Goal: Task Accomplishment & Management: Manage account settings

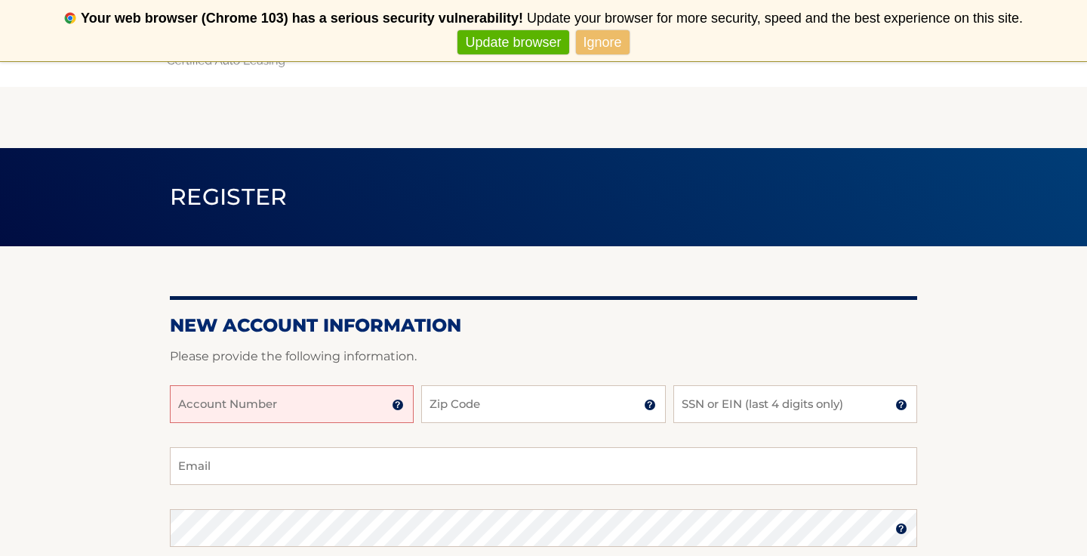
paste input "44455929142"
type input "44455929142"
click at [492, 409] on input "Zip Code" at bounding box center [543, 404] width 244 height 38
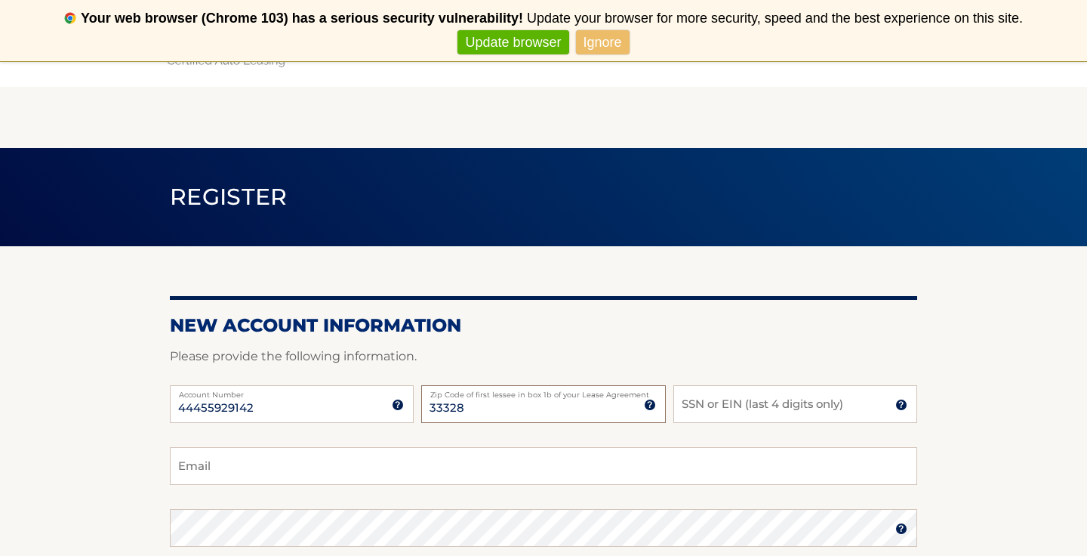
type input "33328"
click at [716, 404] on input "SSN or EIN (last 4 digits only)" at bounding box center [795, 404] width 244 height 38
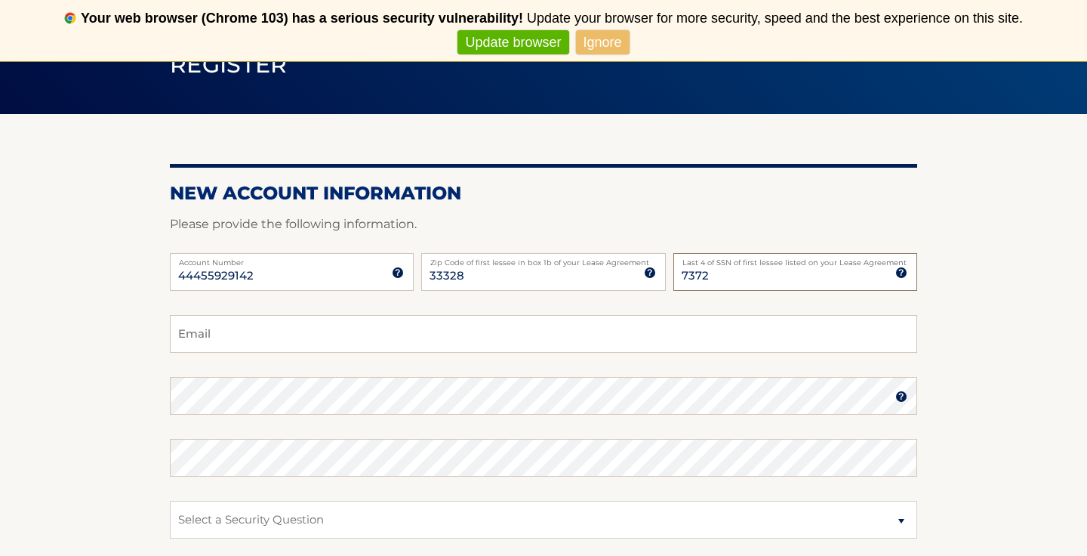
scroll to position [138, 0]
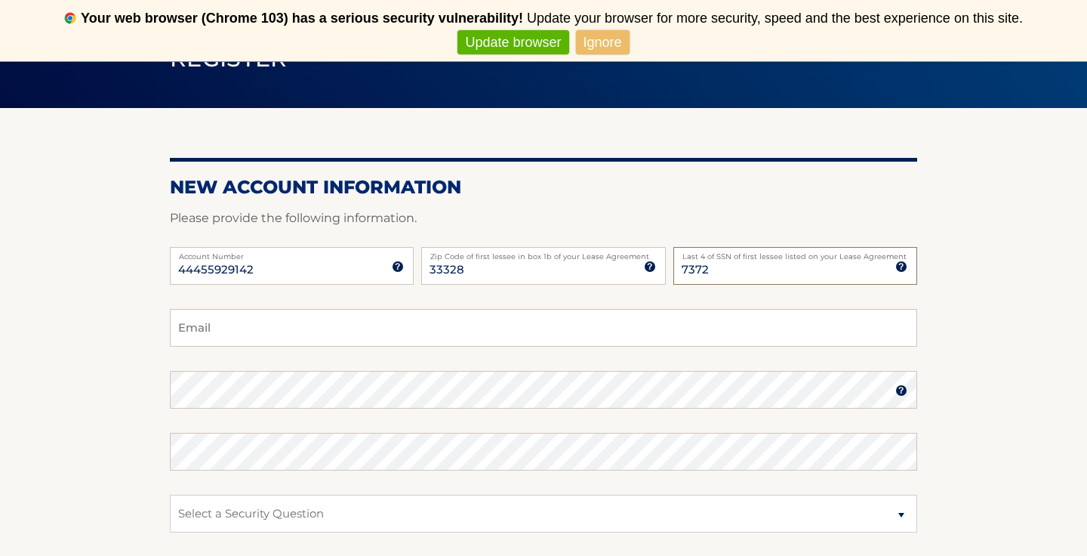
type input "7372"
click at [279, 335] on input "Email" at bounding box center [543, 328] width 747 height 38
type input "joshsouza2008@gmail.com"
click at [216, 516] on select "Select a Security Question What was the name of your elementary school? What is…" at bounding box center [543, 514] width 747 height 38
select select "2"
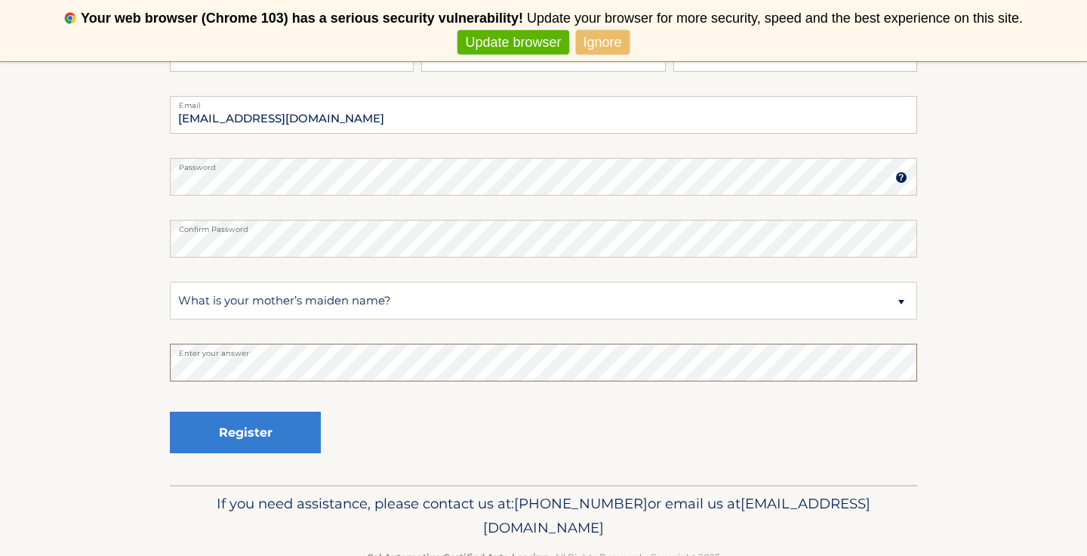
scroll to position [370, 0]
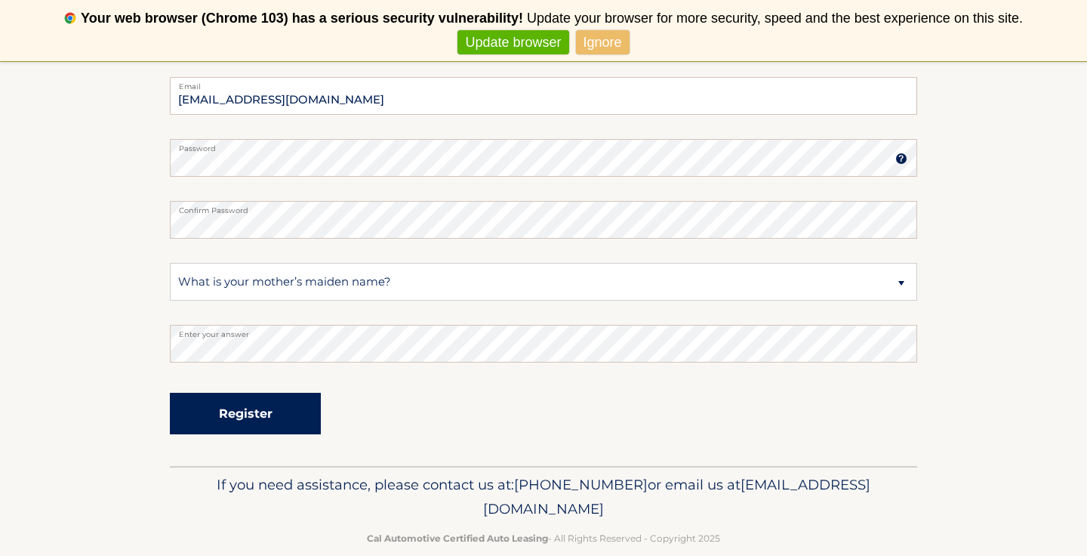
click at [254, 417] on button "Register" at bounding box center [245, 414] width 151 height 42
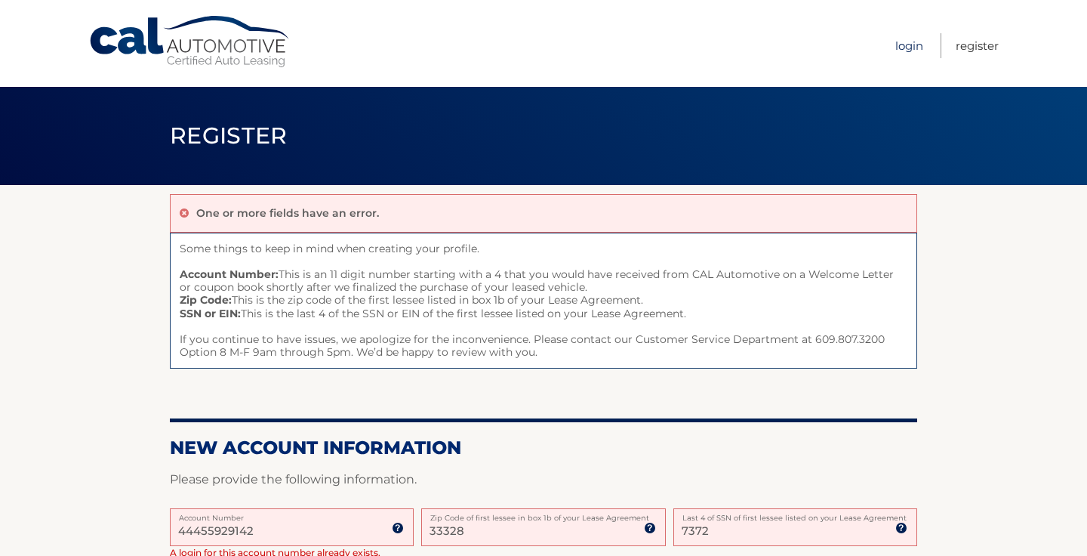
click at [901, 51] on link "Login" at bounding box center [909, 45] width 28 height 25
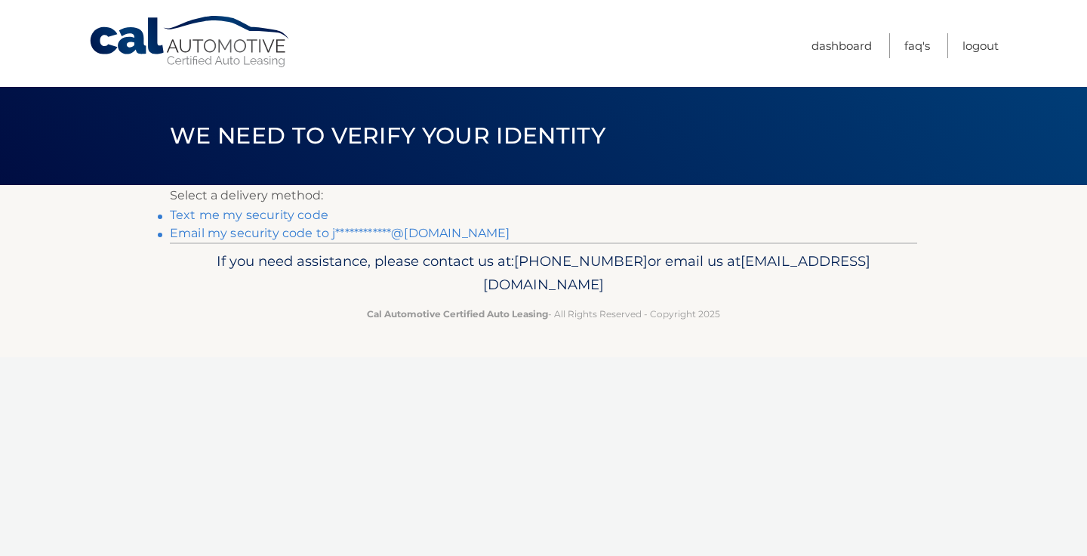
click at [245, 216] on link "Text me my security code" at bounding box center [249, 215] width 159 height 14
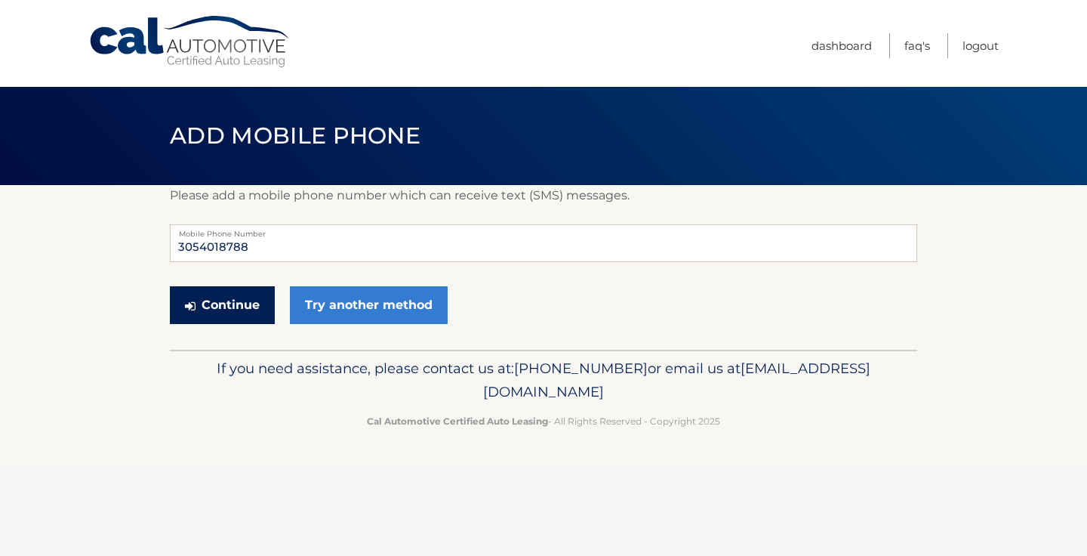
click at [239, 314] on button "Continue" at bounding box center [222, 305] width 105 height 38
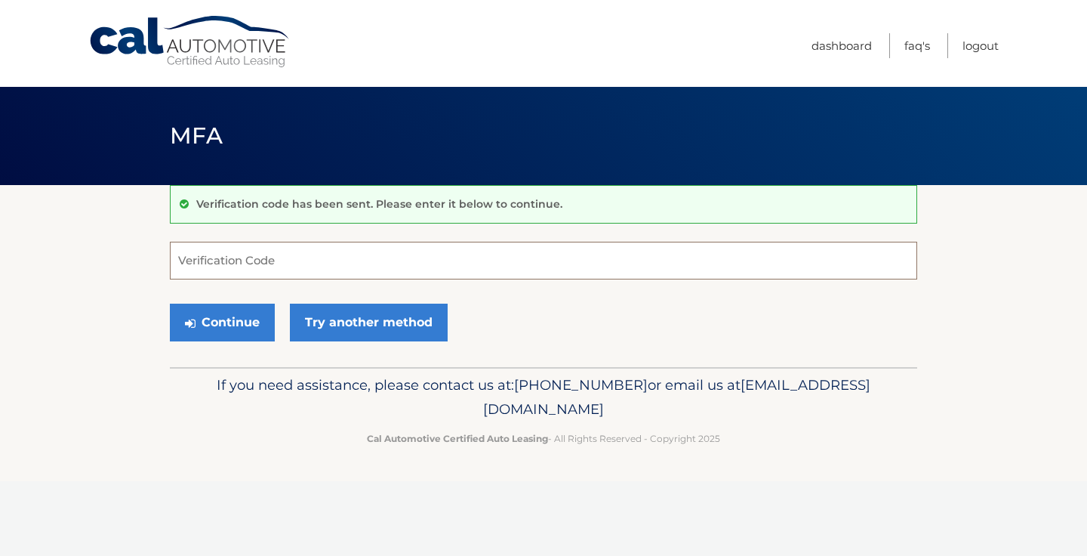
click at [284, 263] on input "Verification Code" at bounding box center [543, 261] width 747 height 38
type input "051978"
click at [248, 326] on button "Continue" at bounding box center [222, 323] width 105 height 38
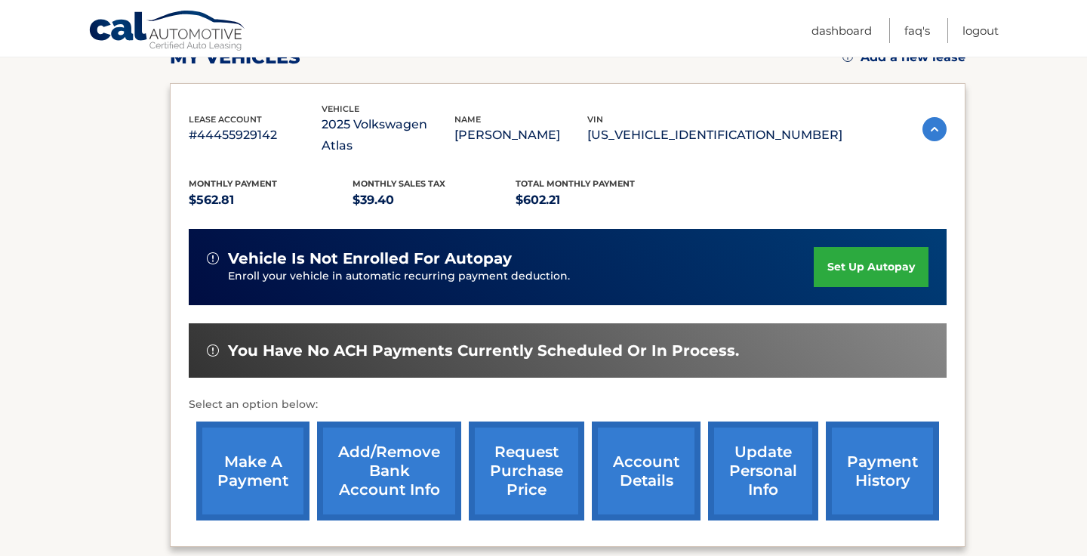
scroll to position [236, 0]
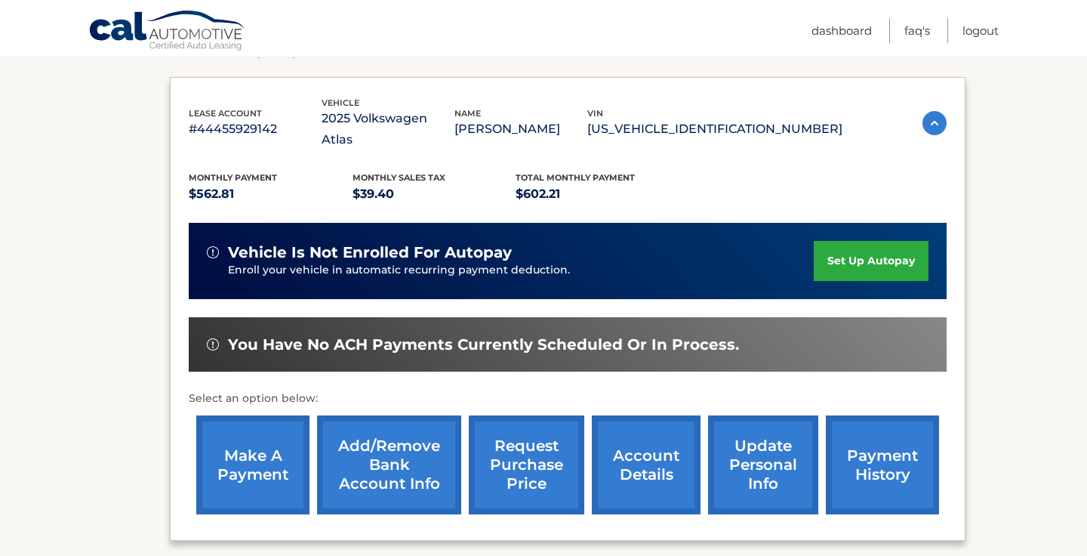
click at [855, 241] on link "set up autopay" at bounding box center [871, 261] width 115 height 40
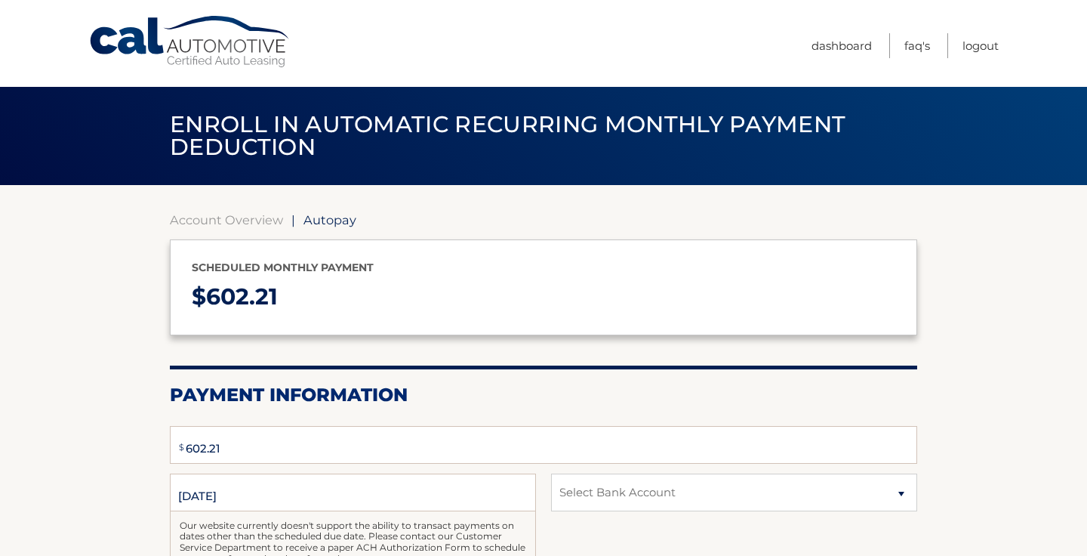
select select "ZWU3YWNkN2UtYmU5YS00NjNiLWIxMmYtZjUzNzExY2U4OTI2"
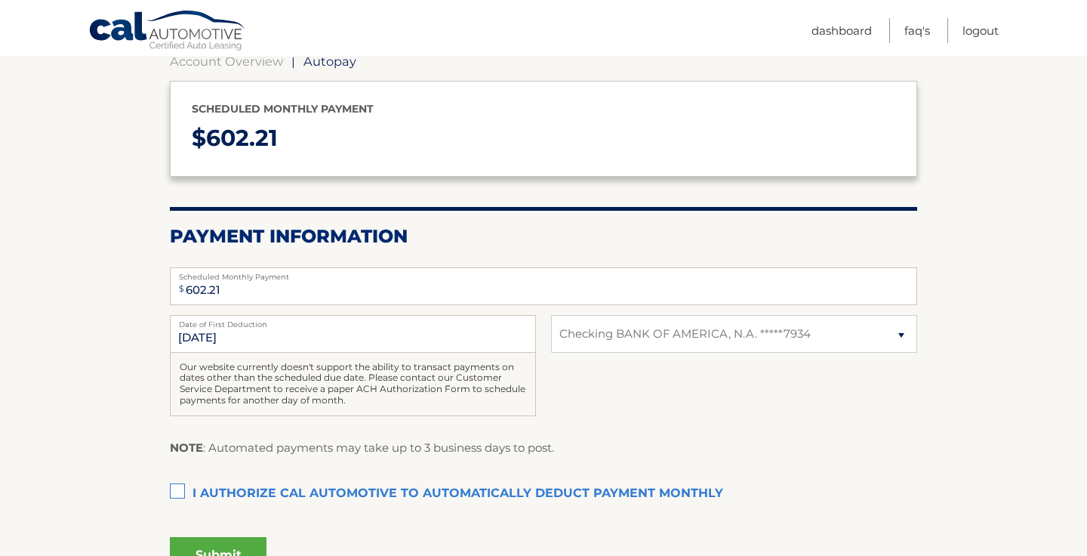
scroll to position [159, 0]
click at [646, 341] on select "Select Bank Account Checking BANK OF AMERICA, N.A. *****7934" at bounding box center [734, 333] width 366 height 38
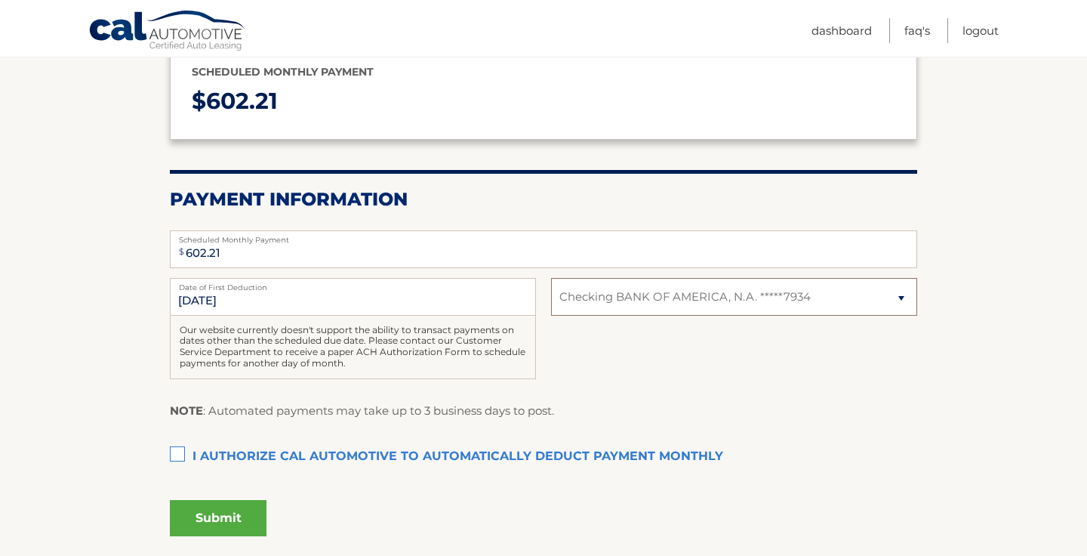
scroll to position [207, 0]
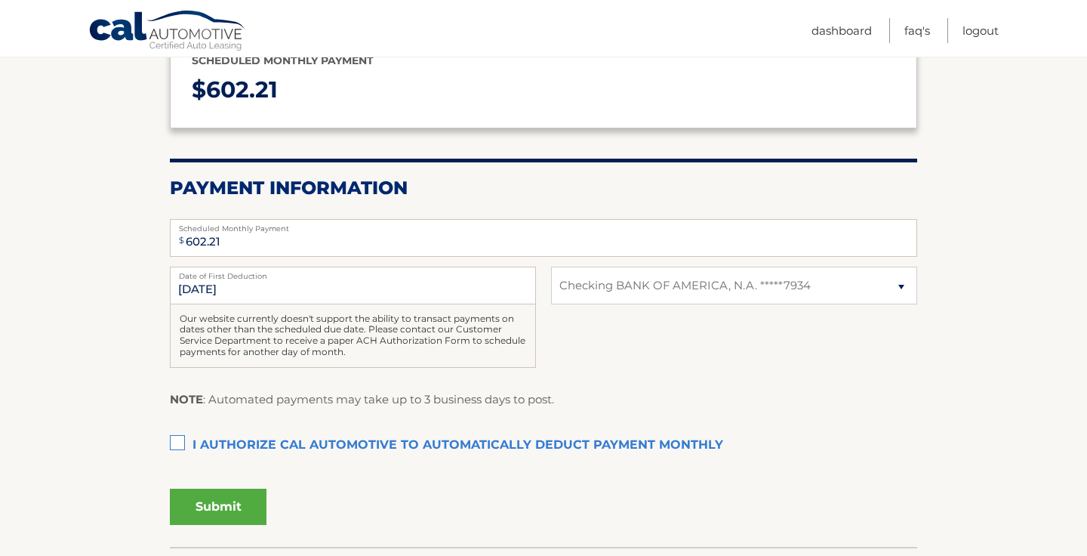
click at [177, 444] on label "I authorize cal automotive to automatically deduct payment monthly This checkbo…" at bounding box center [543, 445] width 747 height 30
click at [0, 0] on input "I authorize cal automotive to automatically deduct payment monthly This checkbo…" at bounding box center [0, 0] width 0 height 0
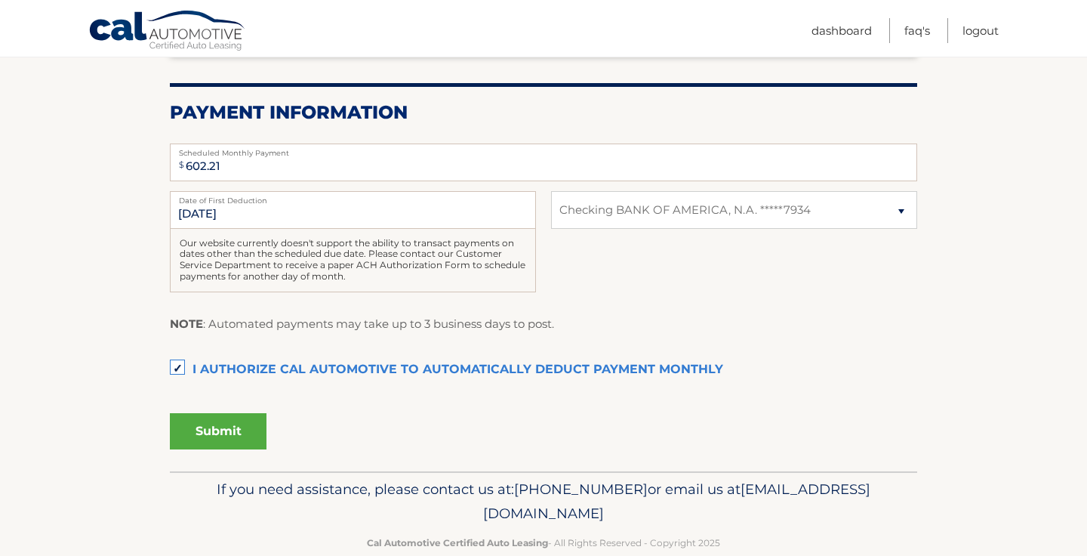
scroll to position [285, 0]
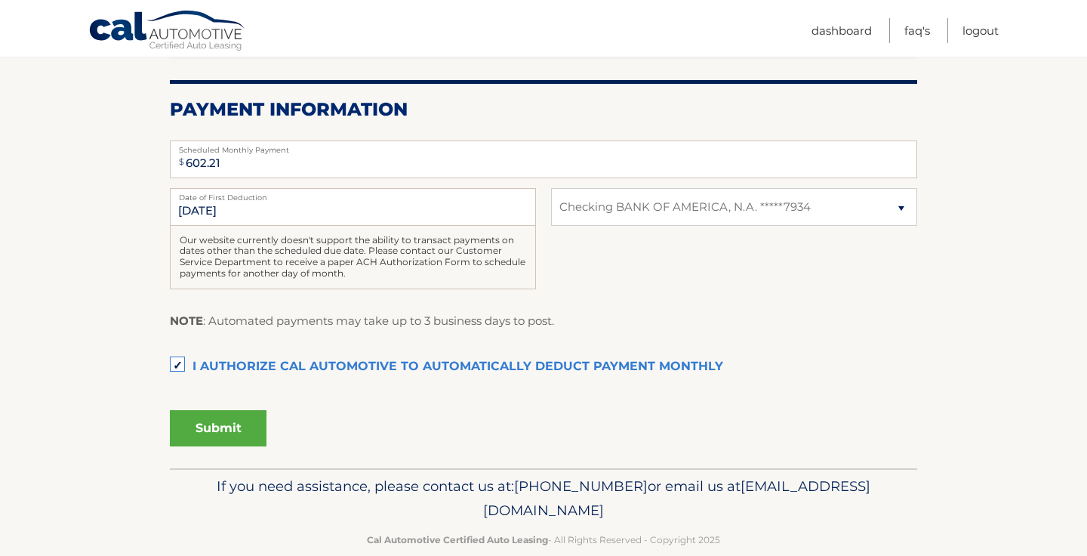
click at [230, 427] on button "Submit" at bounding box center [218, 428] width 97 height 36
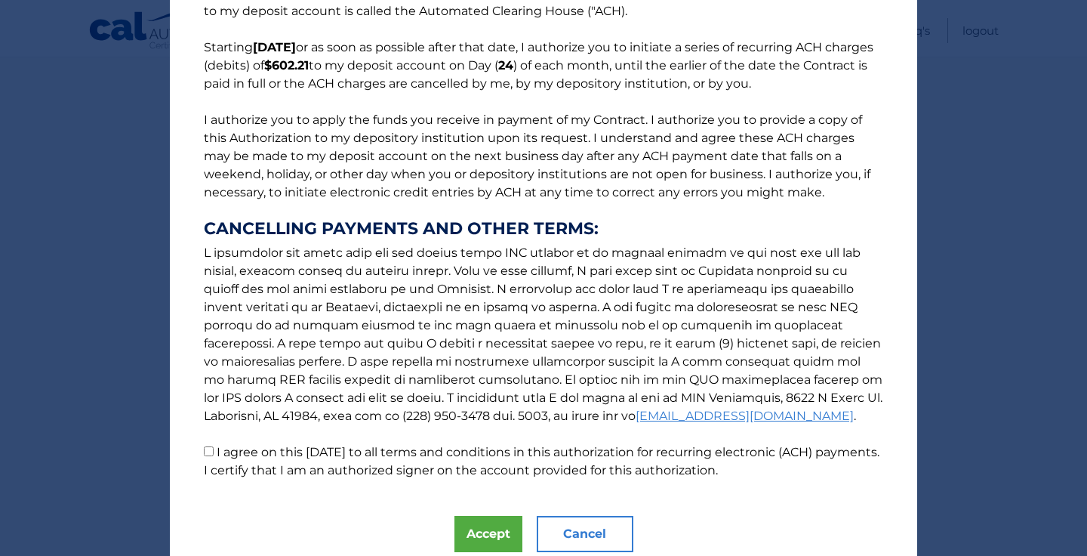
scroll to position [158, 0]
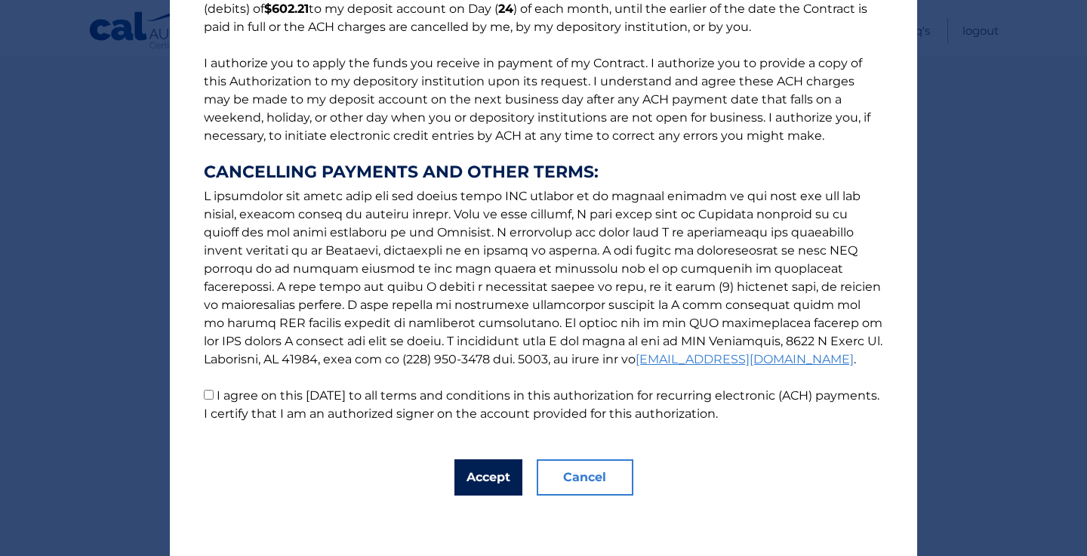
click at [492, 479] on button "Accept" at bounding box center [489, 477] width 68 height 36
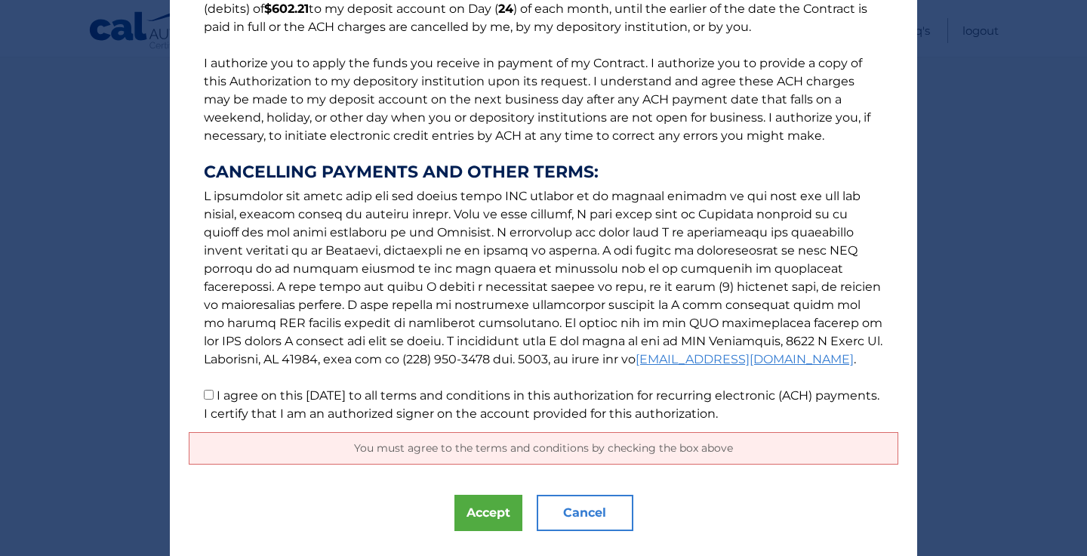
click at [208, 393] on input "I agree on this 10/12/2025 to all terms and conditions in this authorization fo…" at bounding box center [209, 395] width 10 height 10
checkbox input "true"
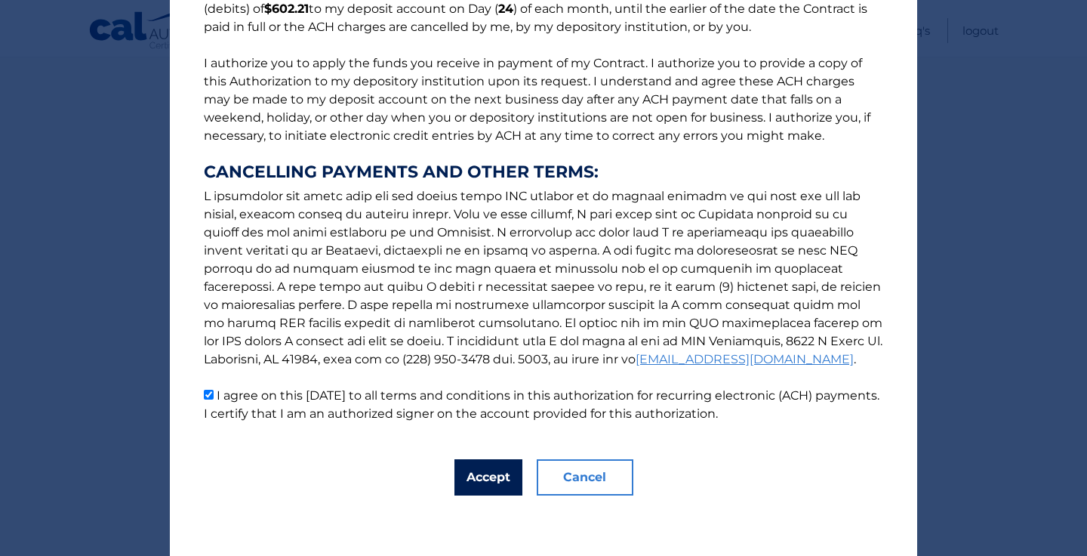
click at [494, 479] on button "Accept" at bounding box center [489, 477] width 68 height 36
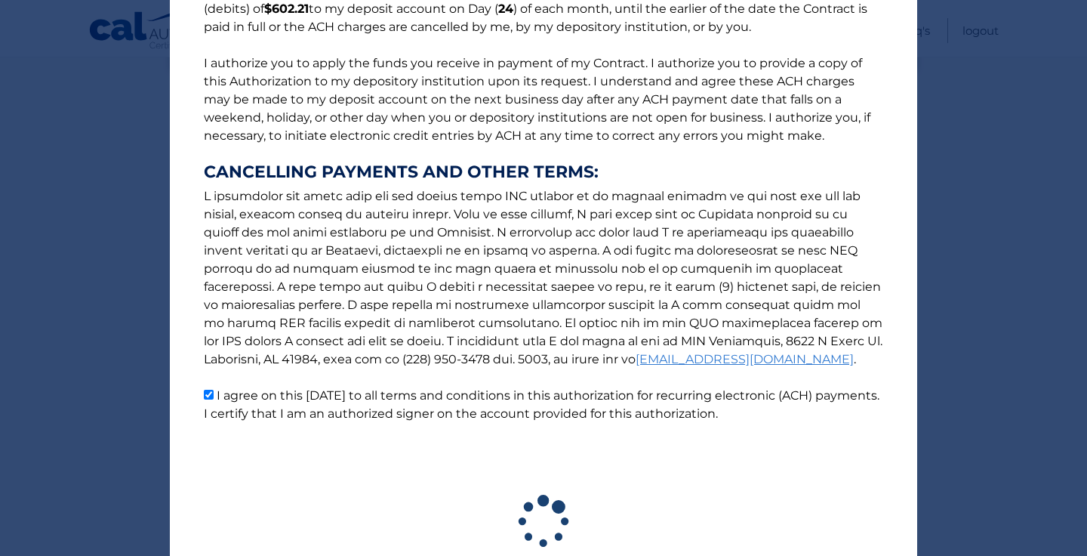
scroll to position [270, 0]
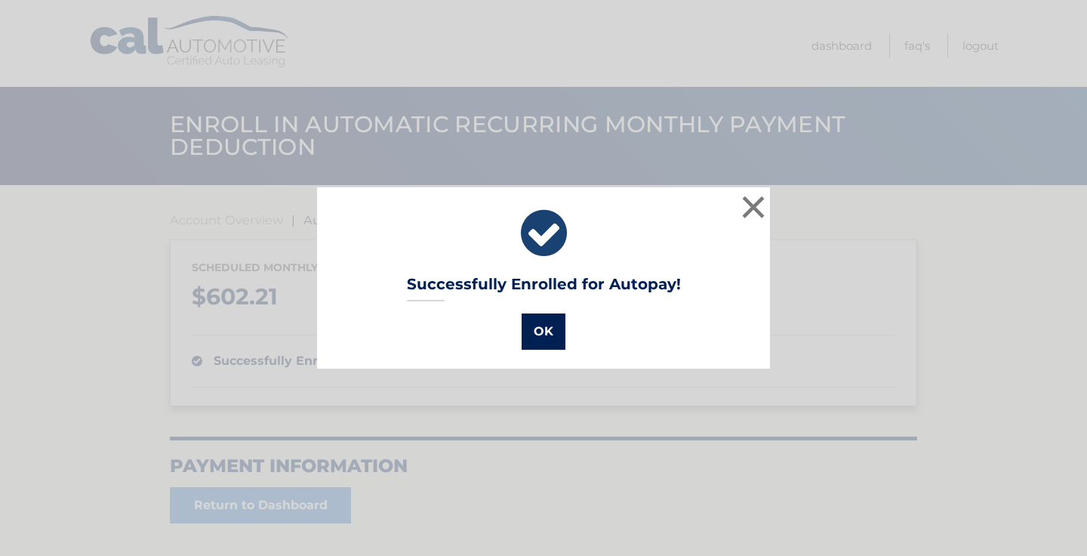
click at [546, 332] on button "OK" at bounding box center [544, 331] width 44 height 36
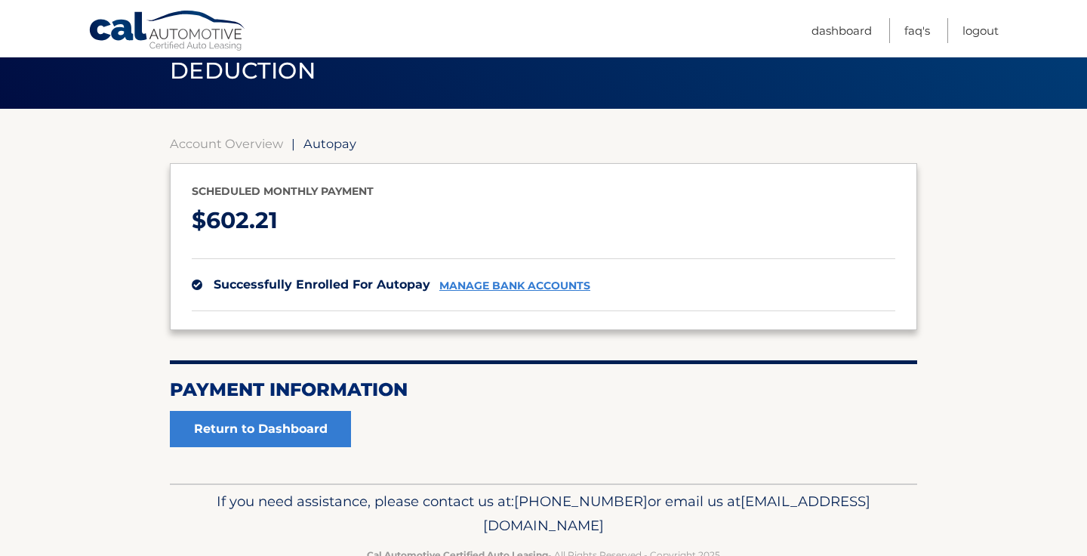
scroll to position [118, 0]
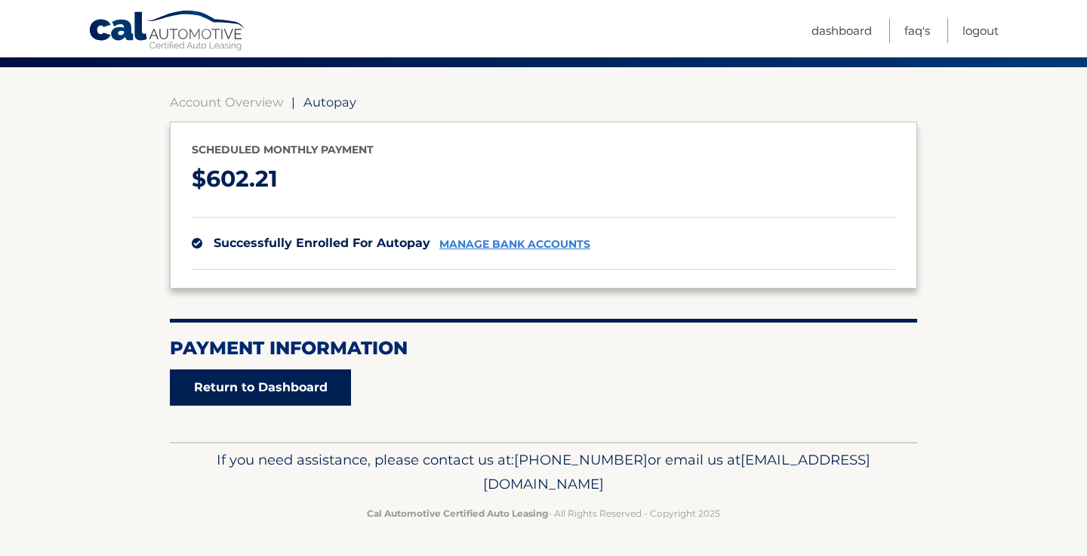
click at [280, 391] on link "Return to Dashboard" at bounding box center [260, 387] width 181 height 36
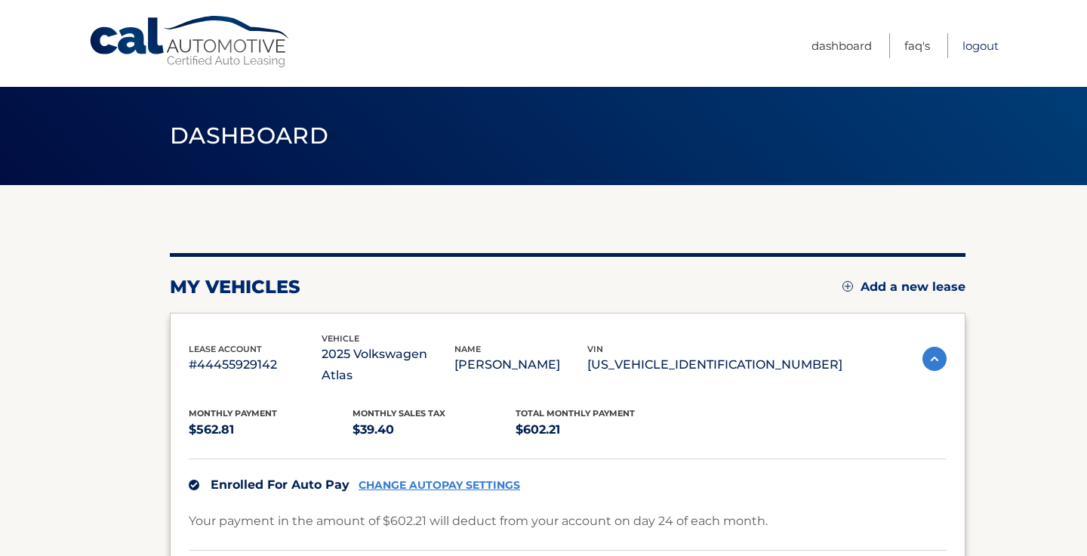
click at [983, 48] on link "Logout" at bounding box center [981, 45] width 36 height 25
